Goal: Task Accomplishment & Management: Manage account settings

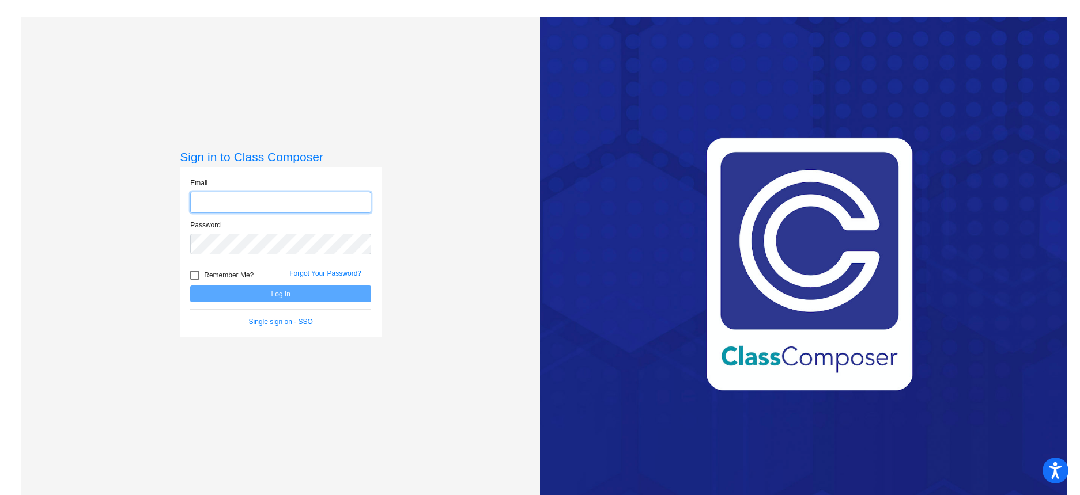
type input "[EMAIL_ADDRESS][DOMAIN_NAME]"
click at [245, 292] on button "Log In" at bounding box center [280, 294] width 181 height 17
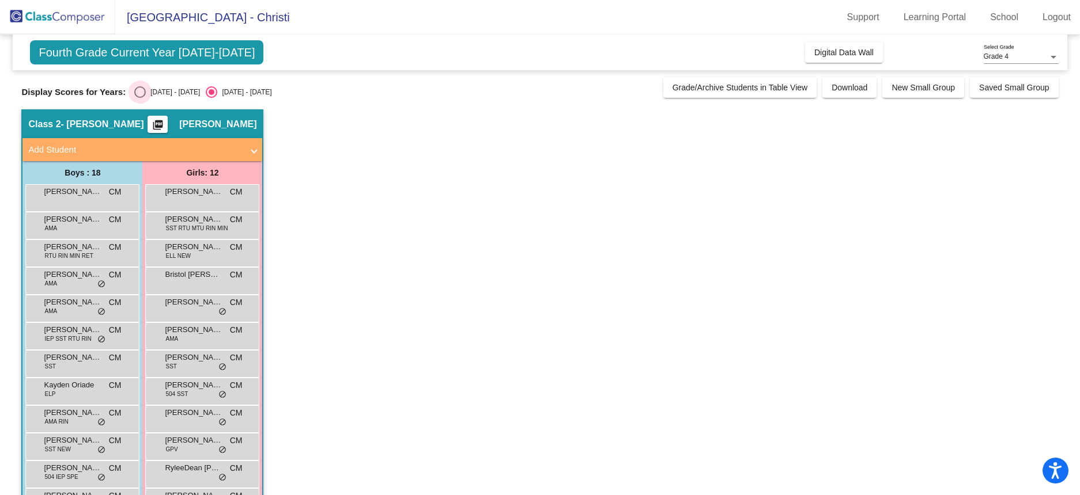
click at [134, 90] on div "Select an option" at bounding box center [140, 92] width 12 height 12
click at [139, 98] on input "[DATE] - [DATE]" at bounding box center [139, 98] width 1 height 1
radio input "true"
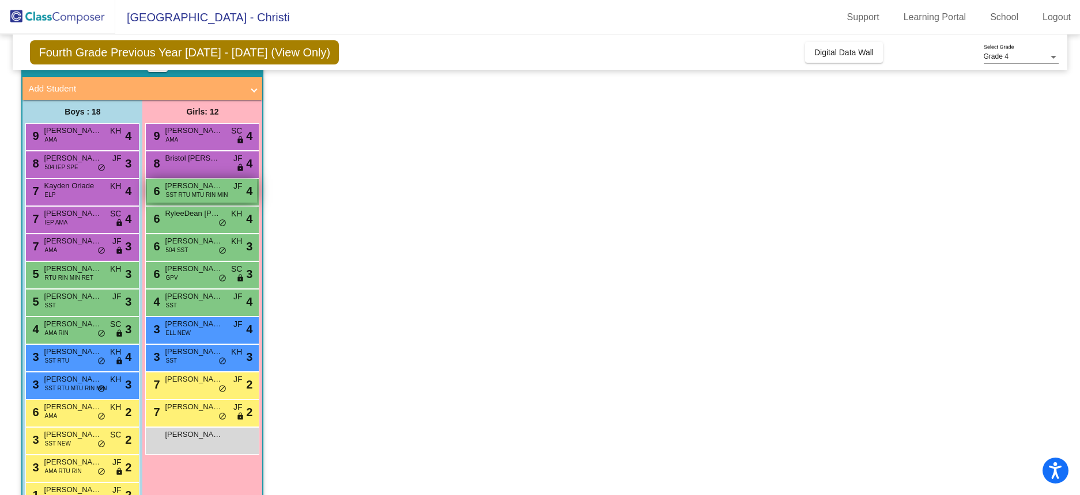
scroll to position [62, 0]
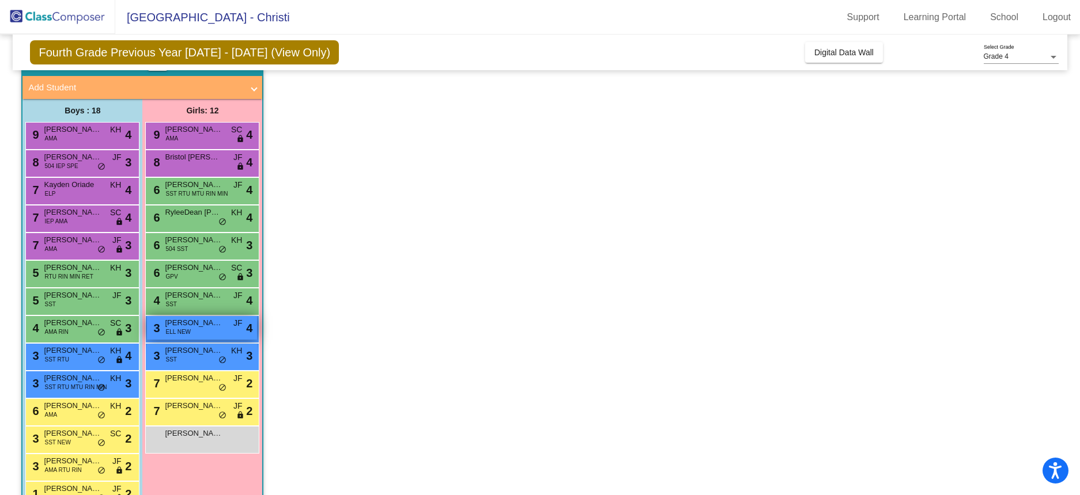
click at [192, 331] on div "3 [PERSON_NAME] ELL NEW JF lock do_not_disturb_alt 4" at bounding box center [202, 328] width 110 height 24
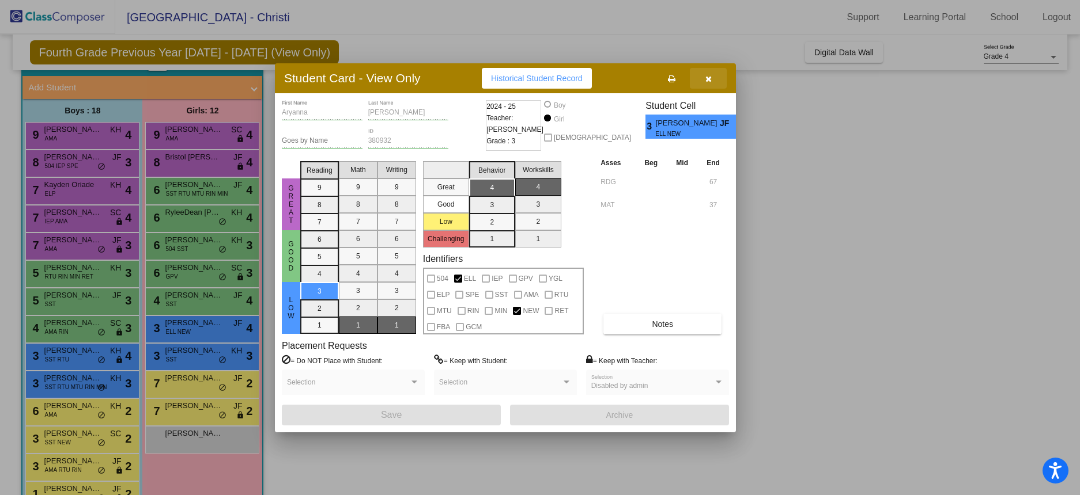
click at [710, 77] on icon "button" at bounding box center [708, 79] width 6 height 8
